Goal: Task Accomplishment & Management: Complete application form

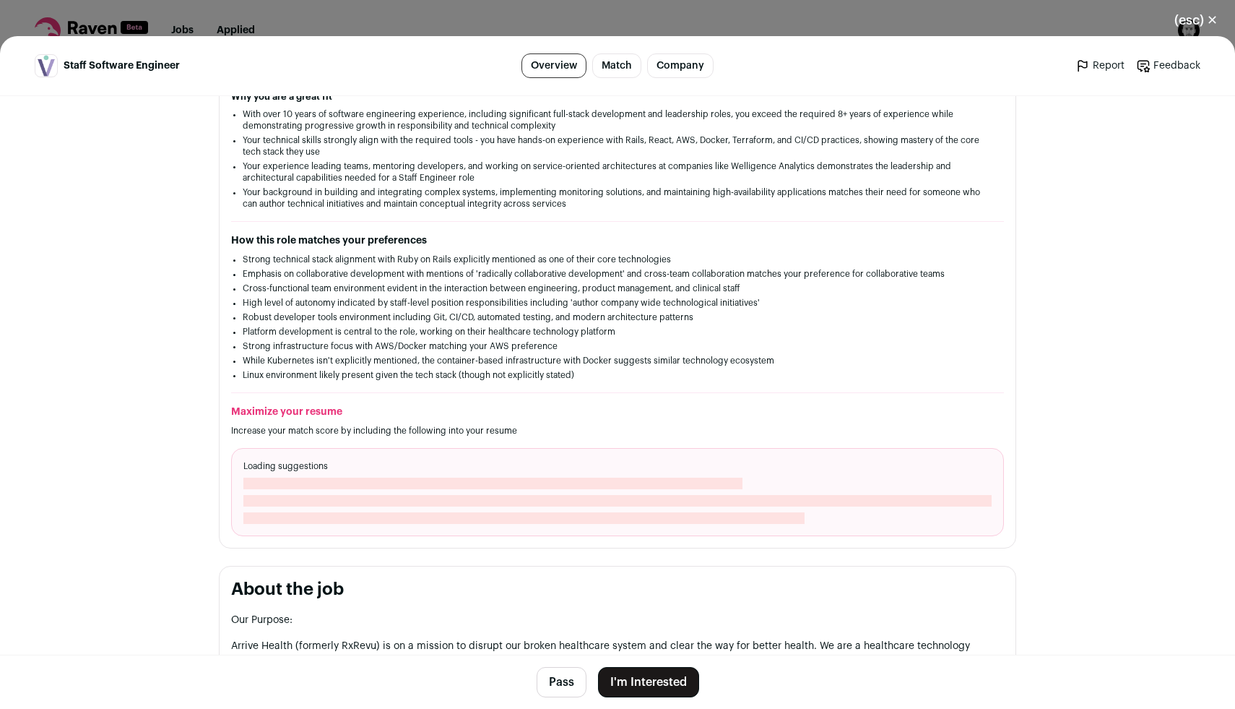
scroll to position [423, 0]
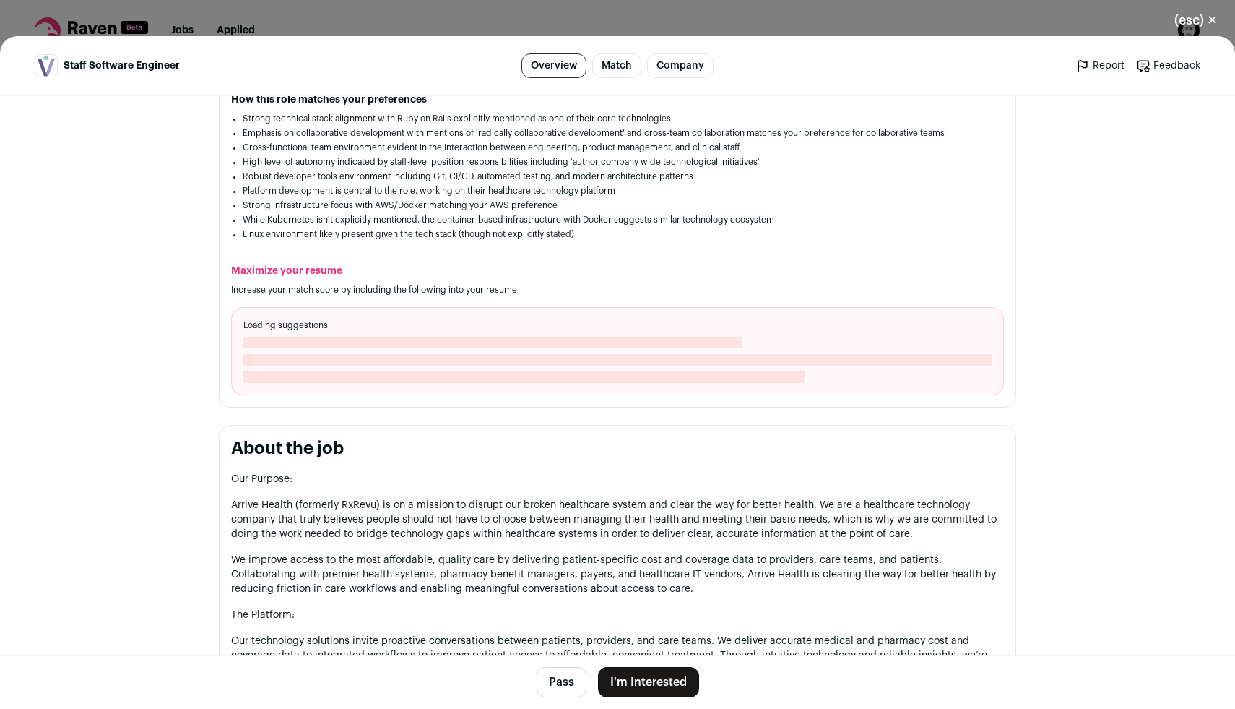
click at [653, 688] on button "I'm Interested" at bounding box center [648, 682] width 101 height 30
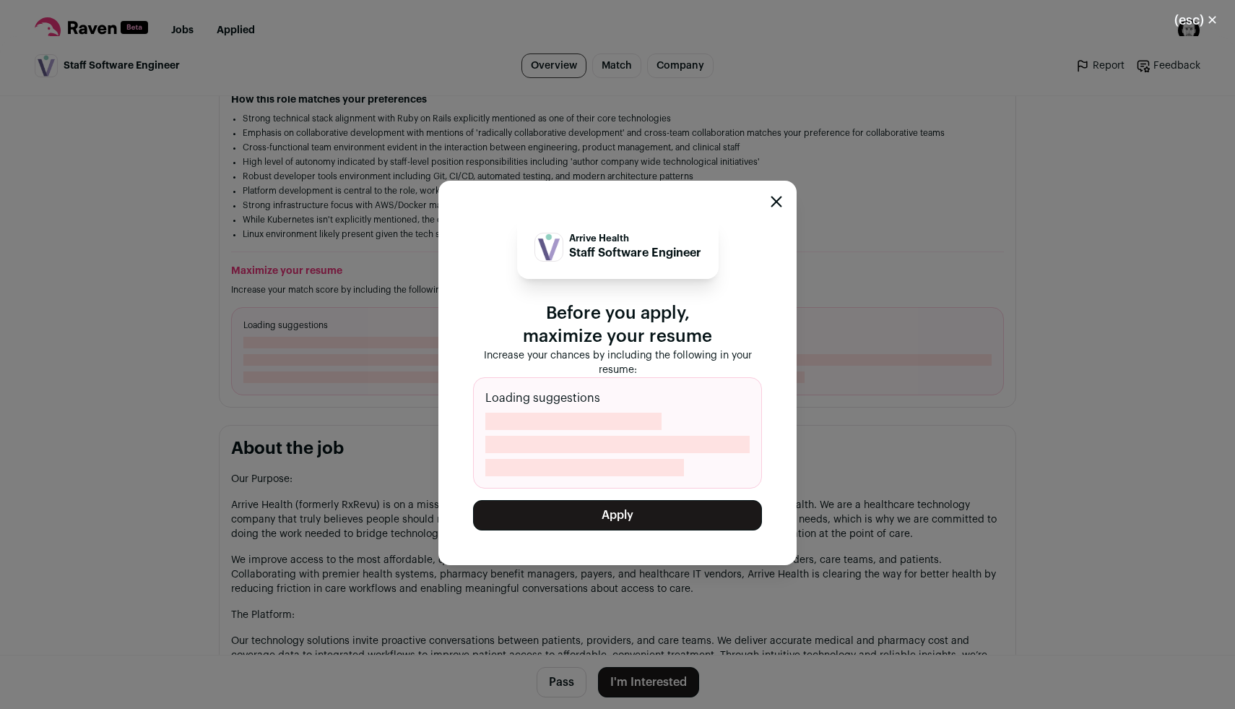
click at [639, 511] on button "Apply" at bounding box center [617, 515] width 289 height 30
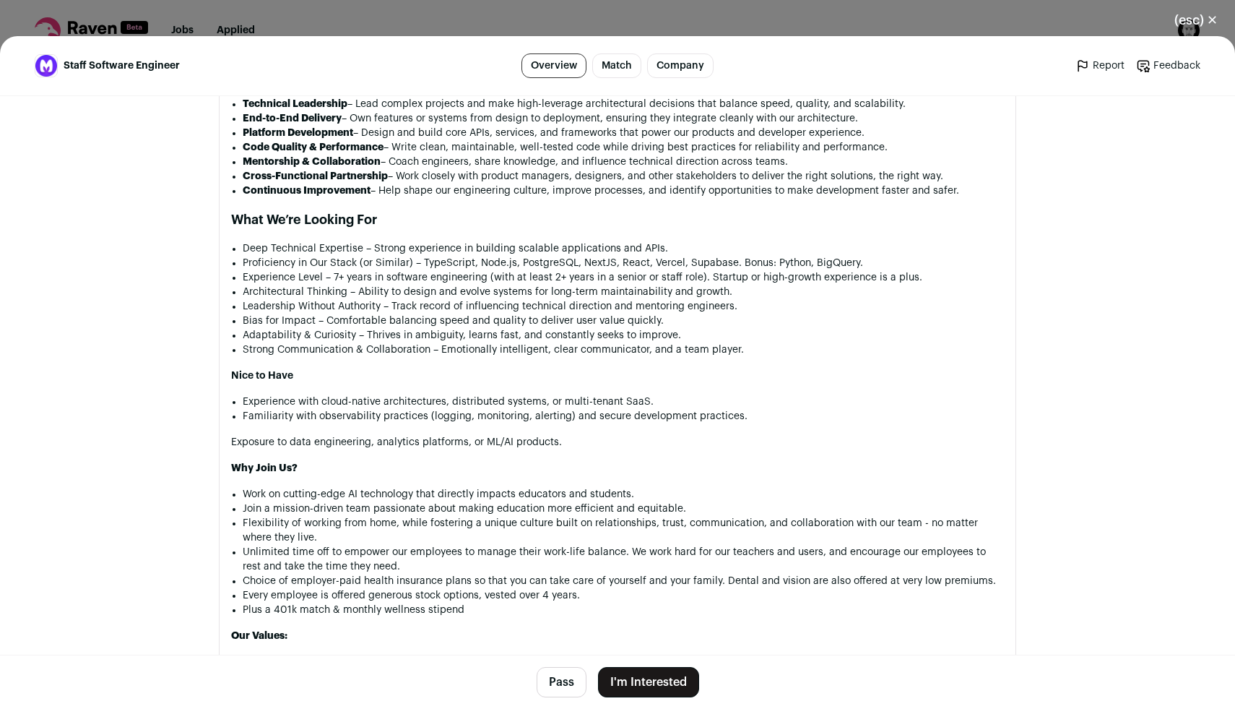
scroll to position [1114, 0]
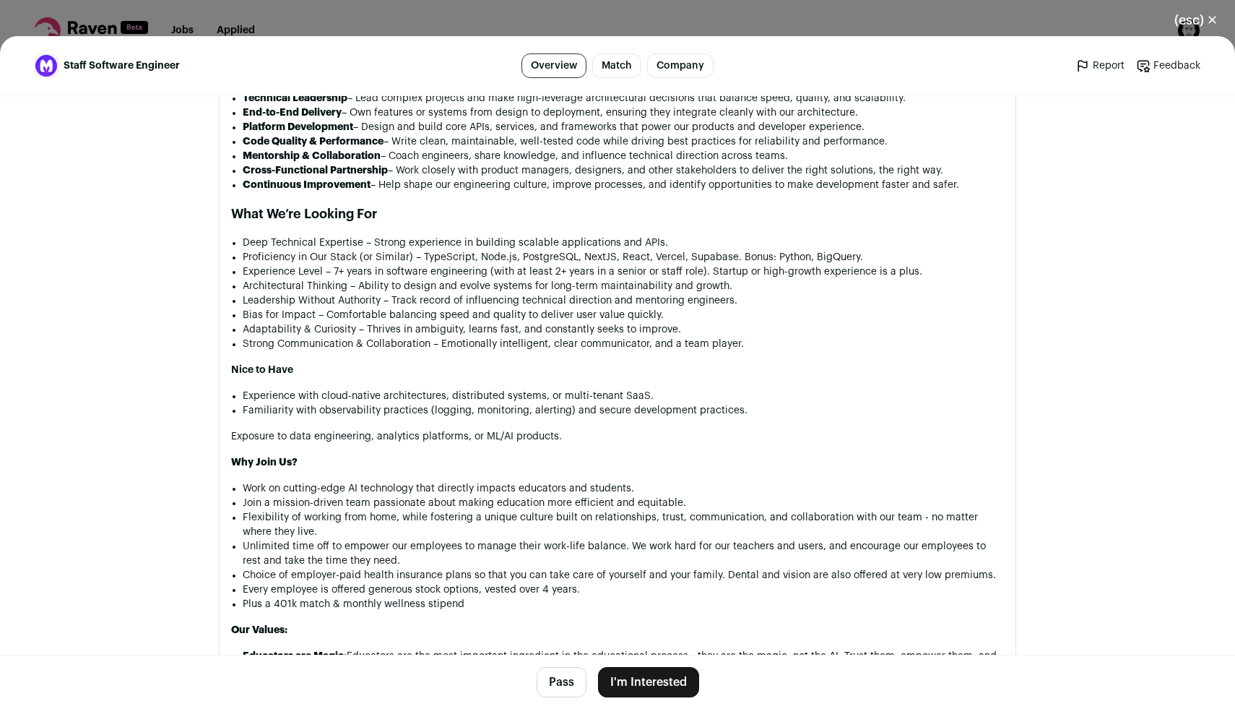
click at [665, 675] on button "I'm Interested" at bounding box center [648, 682] width 101 height 30
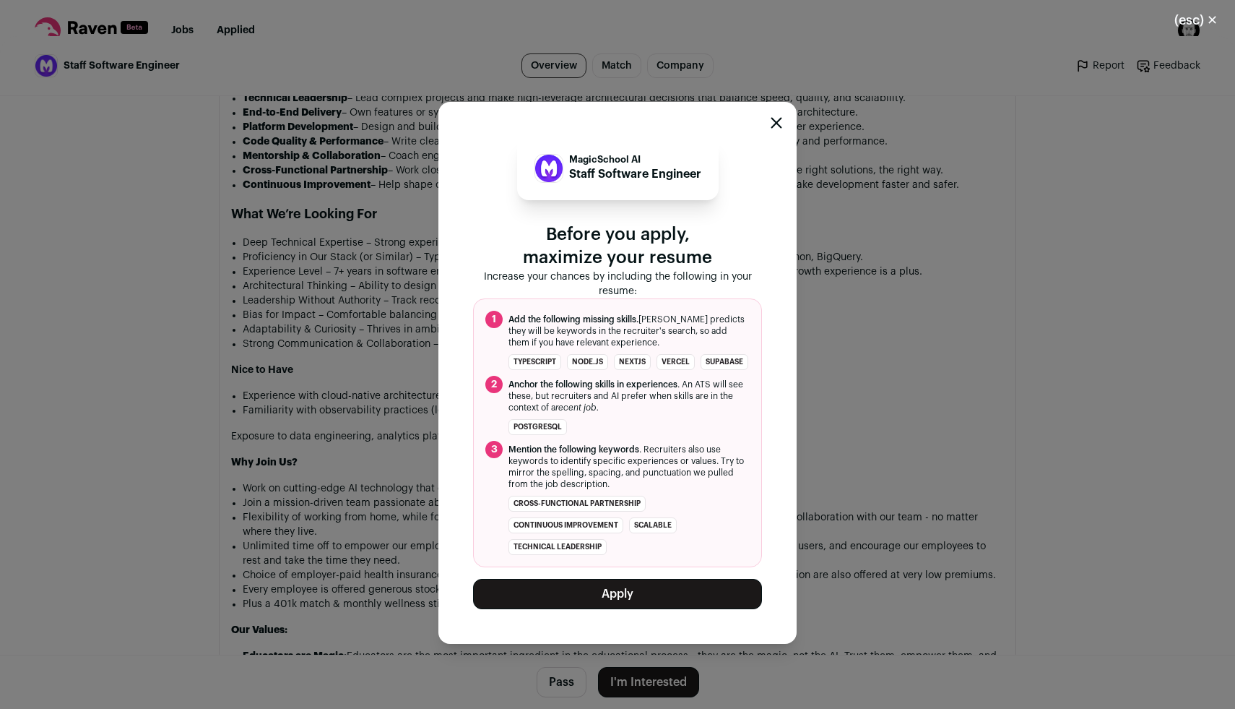
click at [652, 580] on button "Apply" at bounding box center [617, 594] width 289 height 30
